Goal: Find specific page/section: Find specific page/section

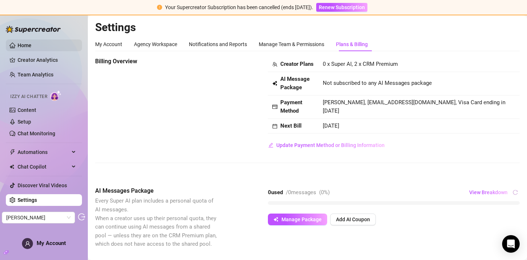
click at [31, 45] on link "Home" at bounding box center [25, 45] width 14 height 6
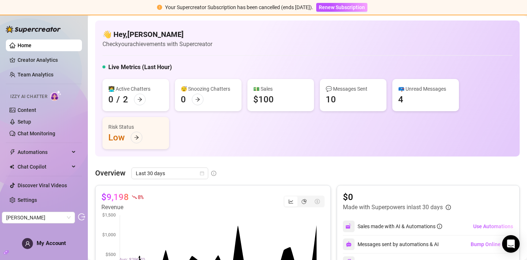
click at [46, 29] on img at bounding box center [33, 29] width 55 height 7
click at [8, 28] on img at bounding box center [33, 29] width 55 height 7
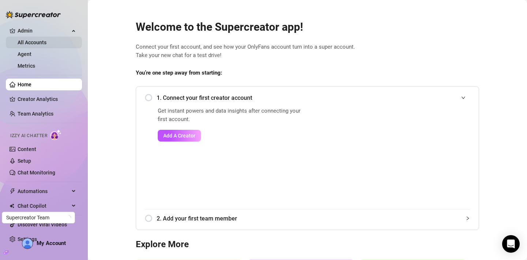
click at [44, 45] on link "All Accounts" at bounding box center [32, 43] width 29 height 6
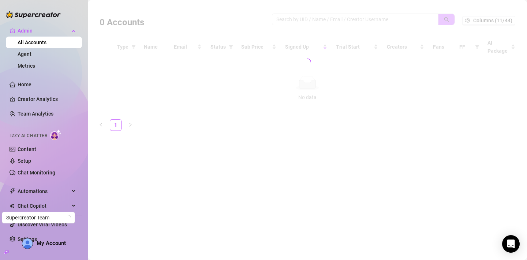
click at [311, 19] on div at bounding box center [307, 62] width 425 height 114
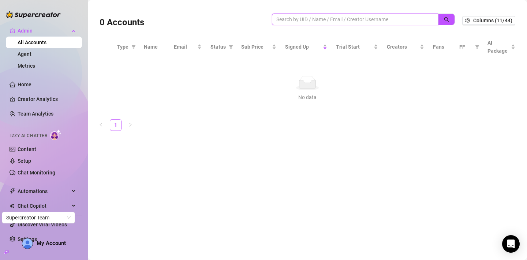
click at [298, 20] on input "search" at bounding box center [352, 19] width 152 height 8
click at [246, 16] on div "0 Accounts" at bounding box center [186, 20] width 172 height 25
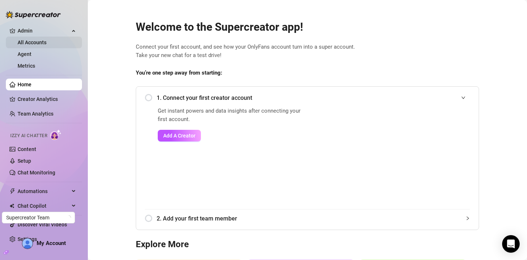
click at [35, 42] on link "All Accounts" at bounding box center [32, 43] width 29 height 6
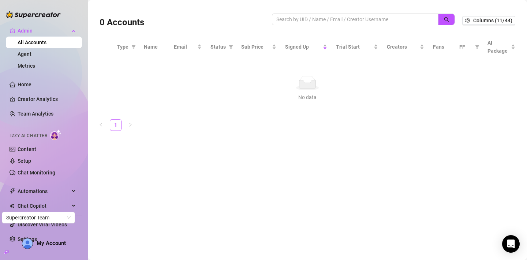
click at [46, 44] on link "All Accounts" at bounding box center [32, 43] width 29 height 6
click at [348, 21] on input "search" at bounding box center [352, 19] width 152 height 8
paste input "5udnuyJvG9R1iWd6bWxhtDuM89U2"
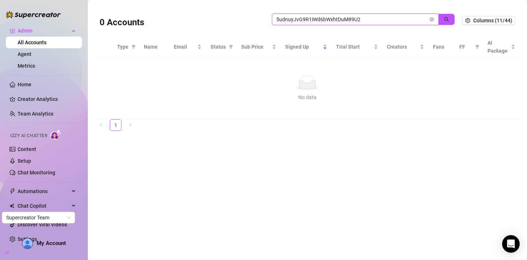
type input "5udnuyJvG9R1iWd6bWxhtDuM89U2"
